Goal: Transaction & Acquisition: Book appointment/travel/reservation

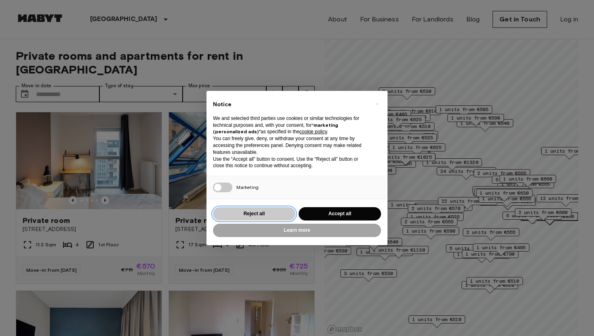
click at [255, 214] on button "Reject all" at bounding box center [254, 213] width 82 height 13
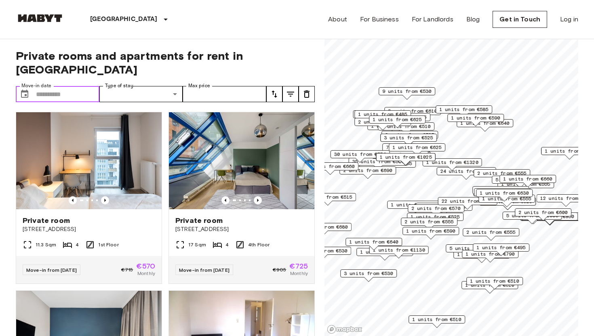
click at [56, 86] on input "Move-in date" at bounding box center [67, 94] width 63 height 16
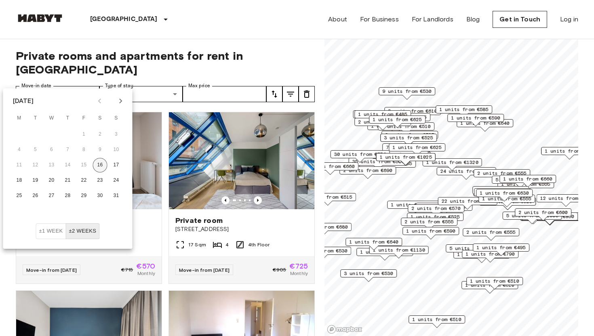
click at [103, 166] on button "16" at bounding box center [100, 165] width 15 height 15
type input "**********"
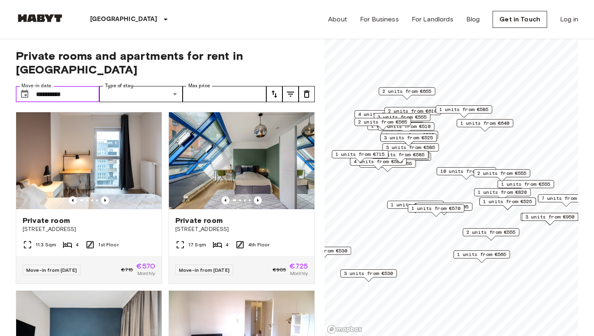
click at [76, 86] on input "**********" at bounding box center [67, 94] width 63 height 16
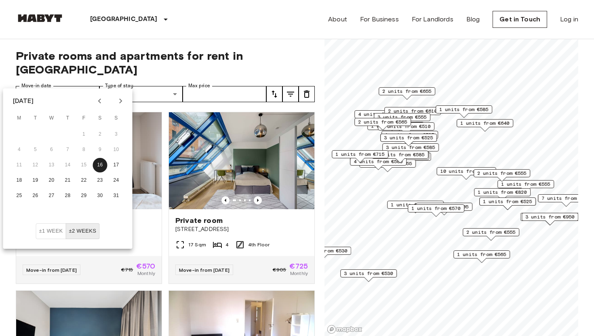
click at [80, 238] on button "±2 weeks" at bounding box center [82, 231] width 34 height 16
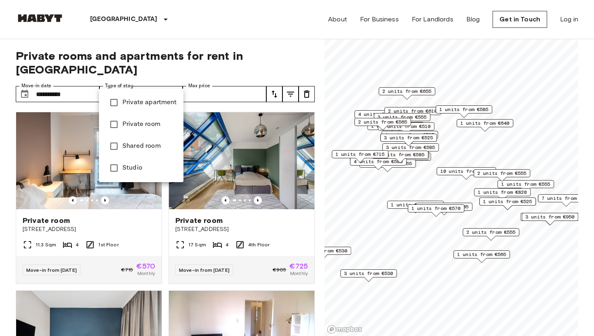
click at [148, 105] on span "Private apartment" at bounding box center [149, 103] width 55 height 10
type input "**********"
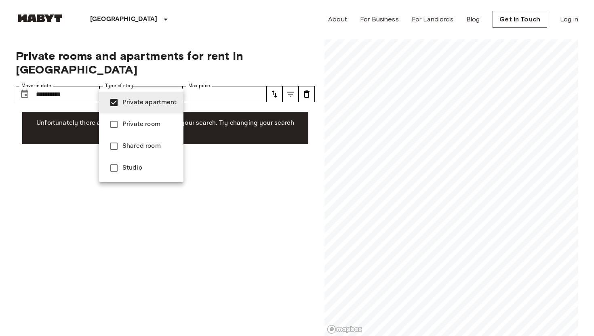
click at [239, 50] on div at bounding box center [297, 168] width 594 height 336
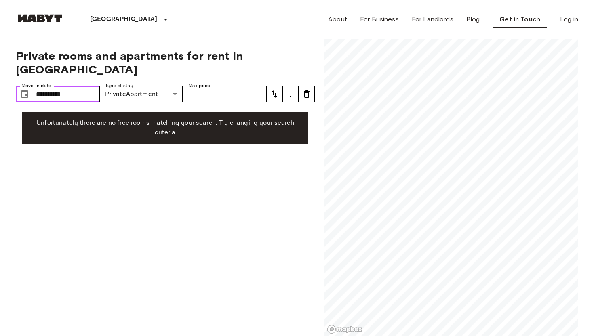
click at [51, 86] on input "**********" at bounding box center [67, 94] width 63 height 16
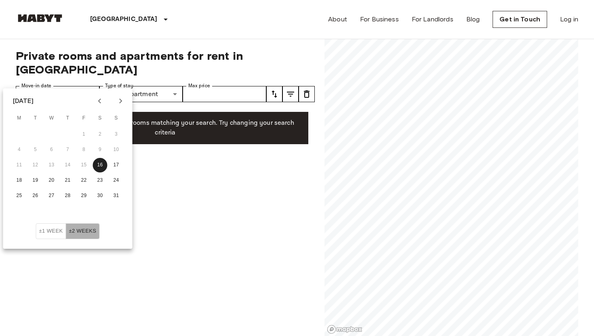
click at [82, 230] on button "±2 weeks" at bounding box center [82, 231] width 34 height 16
click at [114, 197] on button "31" at bounding box center [116, 196] width 15 height 15
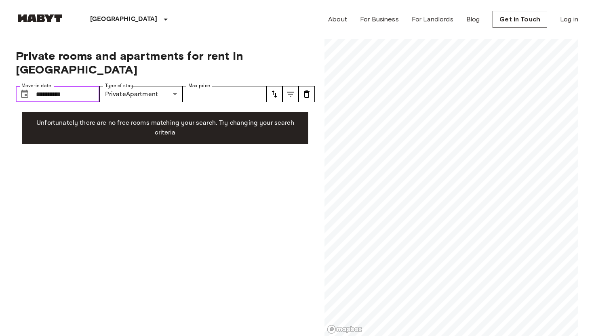
click at [74, 86] on input "**********" at bounding box center [67, 94] width 63 height 16
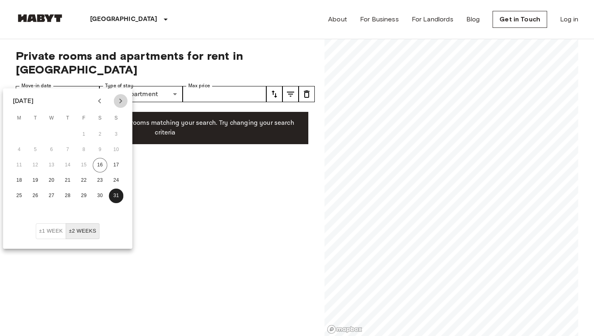
click at [121, 101] on icon "Next month" at bounding box center [120, 101] width 3 height 5
click at [20, 134] on button "1" at bounding box center [19, 134] width 15 height 15
type input "**********"
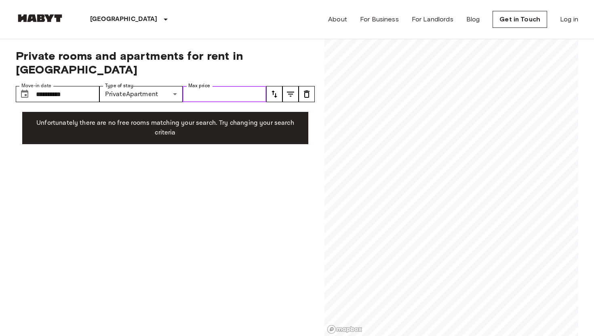
click at [214, 86] on input "Max price" at bounding box center [225, 94] width 84 height 16
type input "*****"
click at [79, 86] on input "**********" at bounding box center [67, 94] width 63 height 16
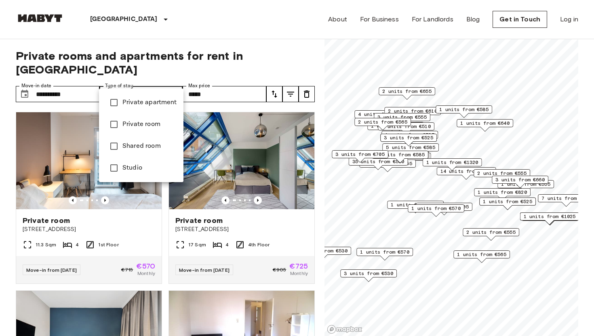
click at [82, 80] on div at bounding box center [297, 168] width 594 height 336
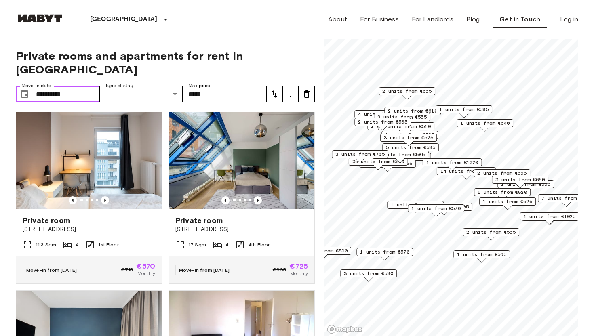
click at [82, 86] on input "**********" at bounding box center [67, 94] width 63 height 16
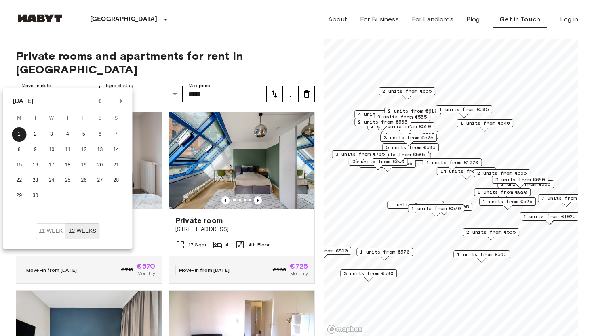
click at [297, 46] on div "**********" at bounding box center [165, 187] width 299 height 297
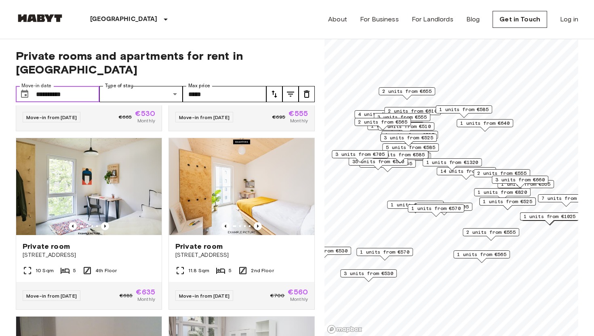
scroll to position [885, 0]
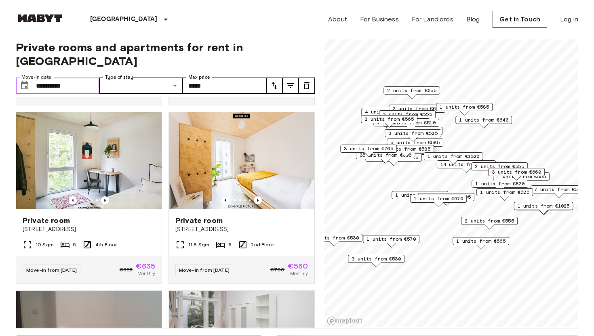
scroll to position [7, 0]
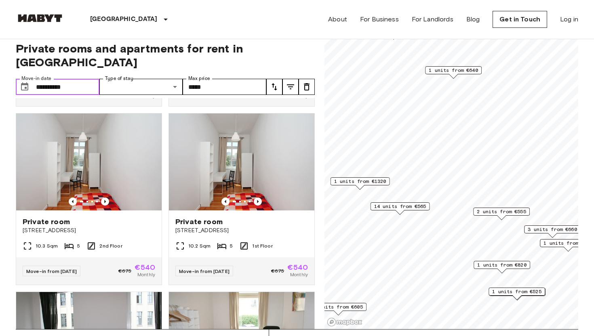
scroll to position [1063, 0]
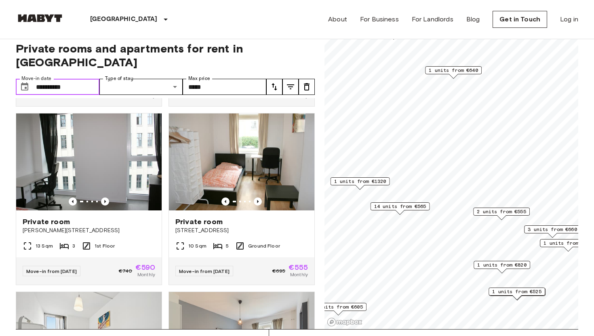
click at [371, 182] on span "1 units from €1320" at bounding box center [360, 181] width 52 height 7
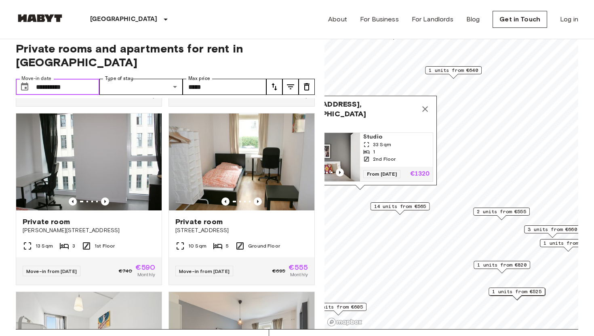
click at [340, 160] on img "Map marker" at bounding box center [323, 157] width 73 height 48
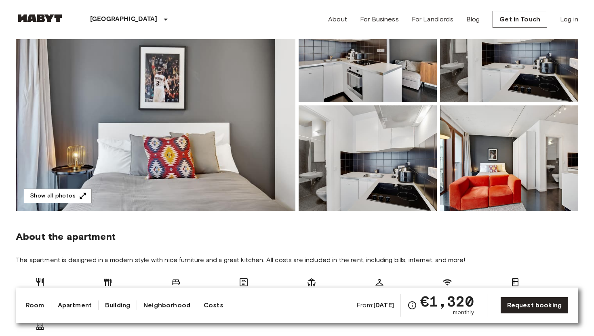
scroll to position [93, 0]
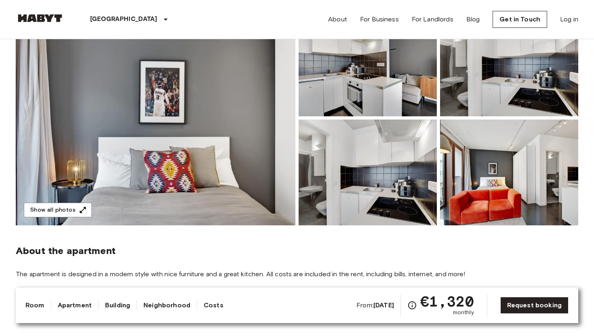
click at [200, 116] on img at bounding box center [156, 118] width 280 height 215
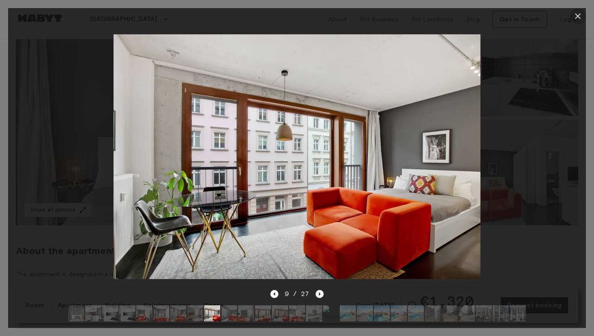
click at [582, 13] on icon "button" at bounding box center [578, 16] width 10 height 10
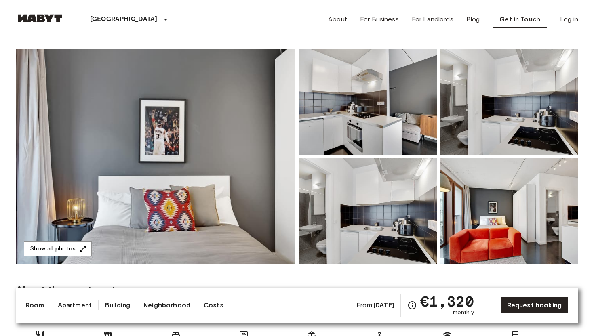
scroll to position [56, 0]
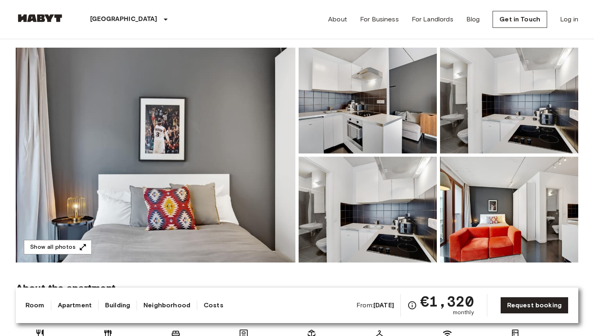
click at [182, 150] on img at bounding box center [156, 155] width 280 height 215
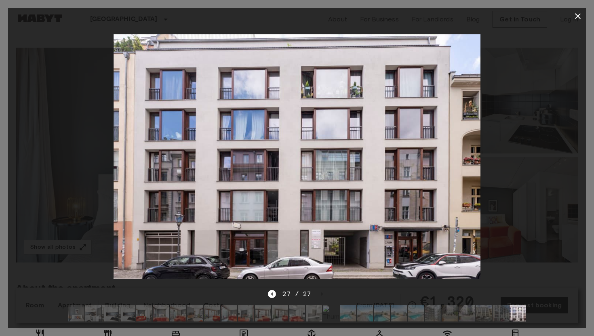
click at [578, 13] on icon "button" at bounding box center [578, 16] width 10 height 10
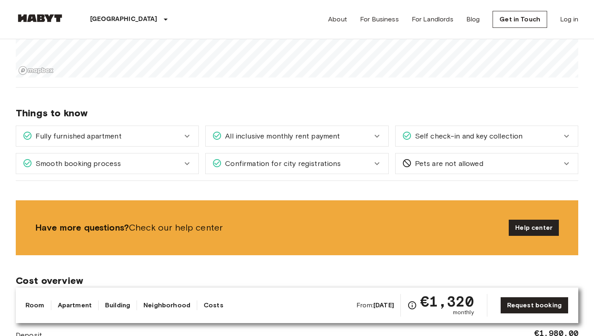
scroll to position [792, 0]
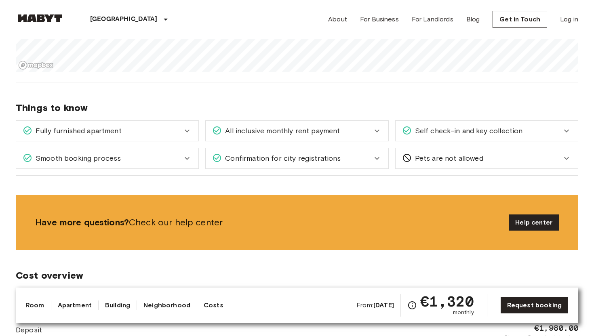
click at [185, 131] on icon at bounding box center [187, 131] width 10 height 10
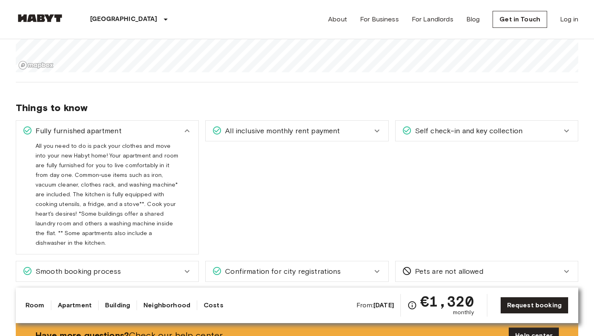
click at [185, 131] on icon at bounding box center [187, 131] width 10 height 10
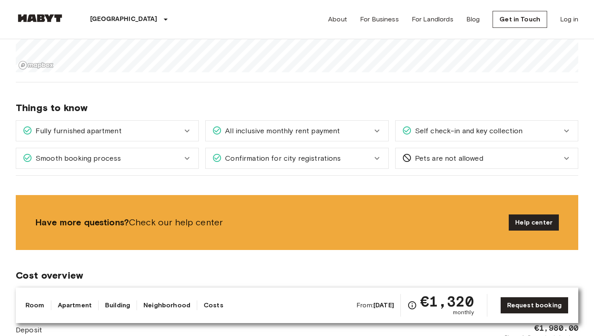
click at [284, 126] on span "All inclusive monthly rent payment" at bounding box center [281, 131] width 118 height 11
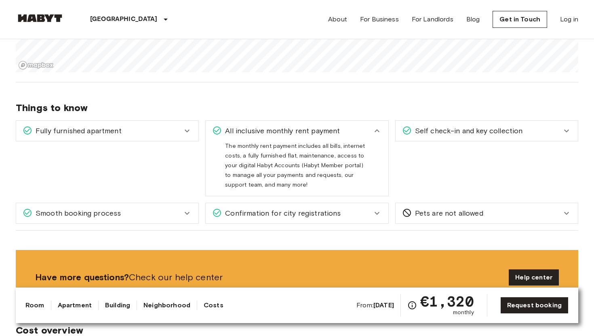
click at [284, 126] on span "All inclusive monthly rent payment" at bounding box center [281, 131] width 118 height 11
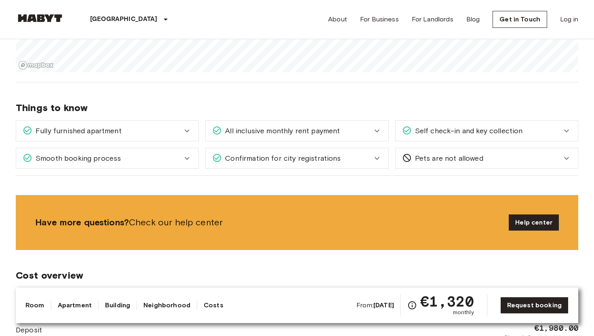
click at [433, 127] on span "Self check-in and key collection" at bounding box center [467, 131] width 111 height 11
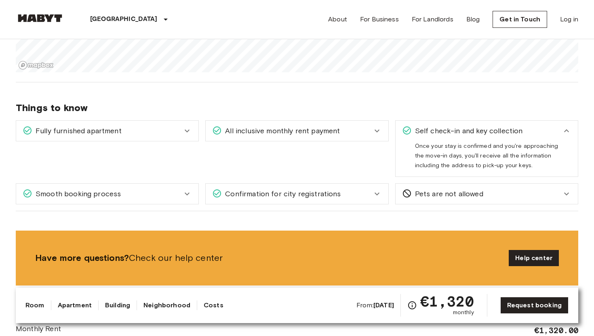
click at [433, 127] on span "Self check-in and key collection" at bounding box center [467, 131] width 111 height 11
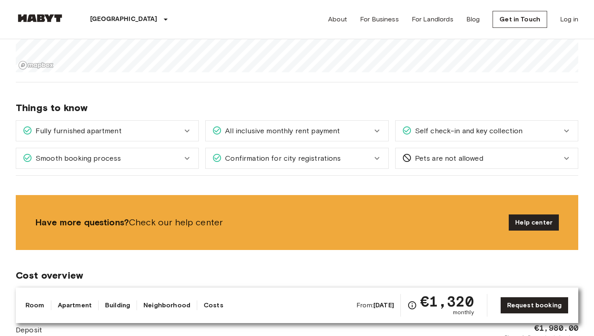
click at [303, 161] on span "Confirmation for city registrations" at bounding box center [281, 158] width 119 height 11
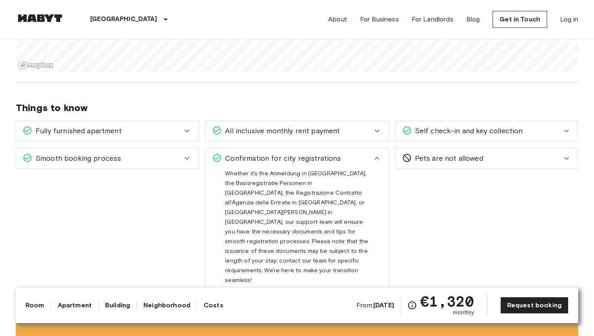
click at [303, 161] on span "Confirmation for city registrations" at bounding box center [281, 158] width 119 height 11
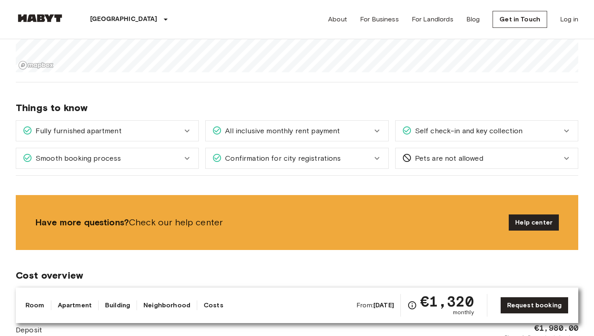
click at [156, 158] on div "Smooth booking process" at bounding box center [103, 158] width 160 height 11
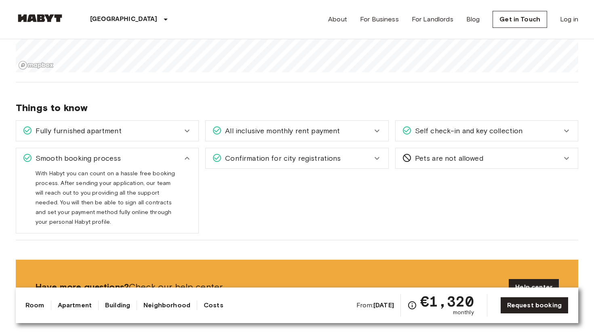
click at [156, 158] on div "Smooth booking process" at bounding box center [103, 158] width 160 height 11
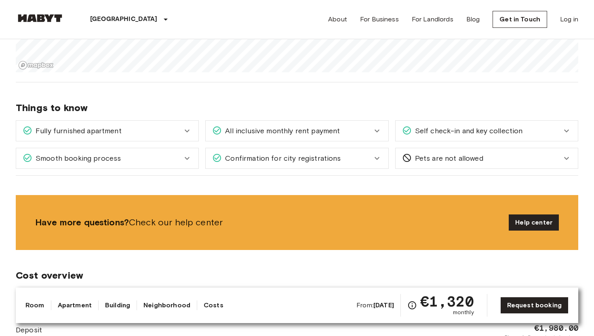
click at [156, 158] on div "Smooth booking process" at bounding box center [103, 158] width 160 height 11
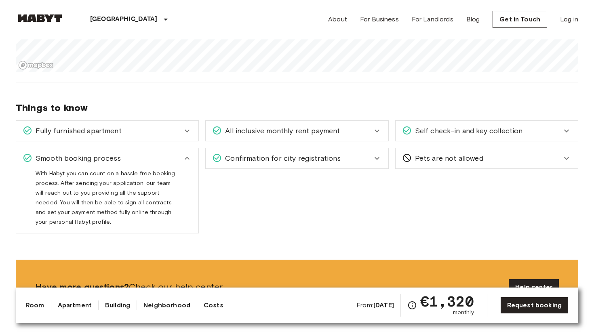
click at [156, 158] on div "Smooth booking process" at bounding box center [103, 158] width 160 height 11
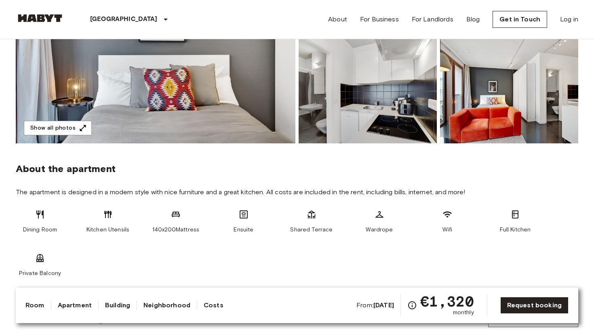
scroll to position [0, 0]
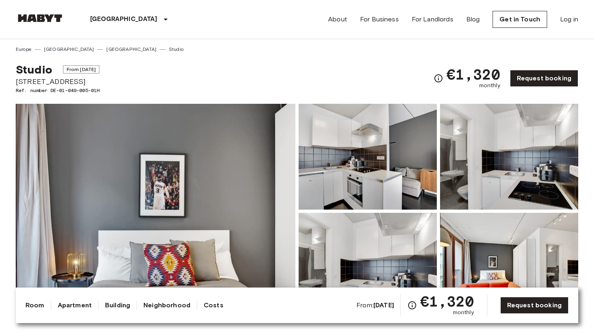
click at [198, 182] on img at bounding box center [156, 211] width 280 height 215
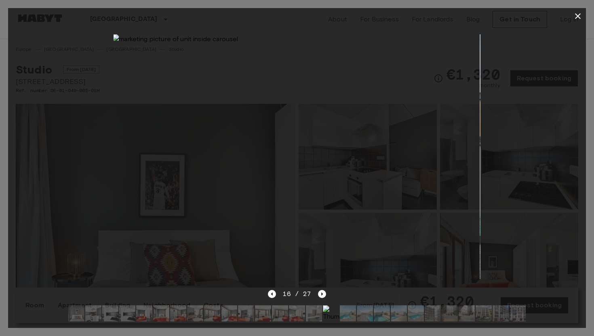
click at [578, 15] on icon "button" at bounding box center [578, 16] width 10 height 10
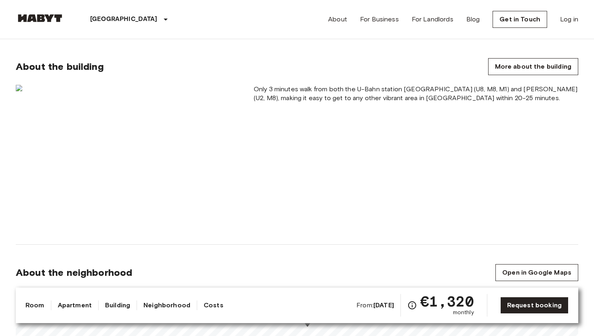
scroll to position [426, 0]
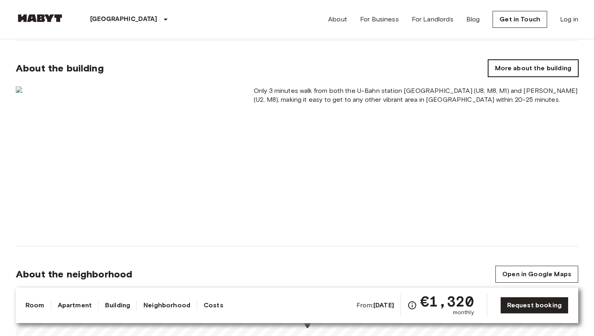
click at [523, 68] on link "More about the building" at bounding box center [533, 68] width 90 height 17
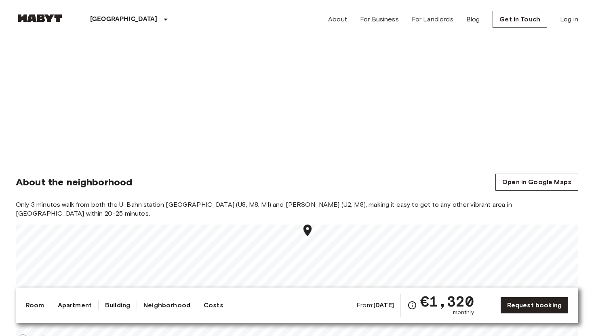
scroll to position [570, 0]
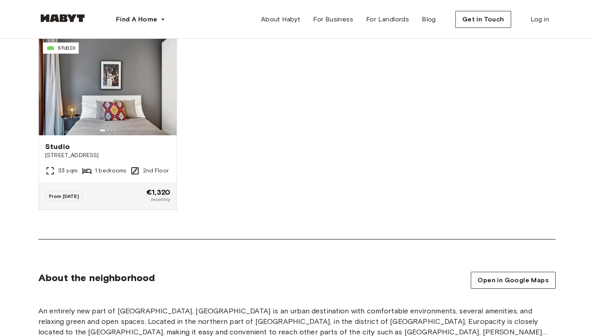
scroll to position [571, 0]
